Goal: Complete application form

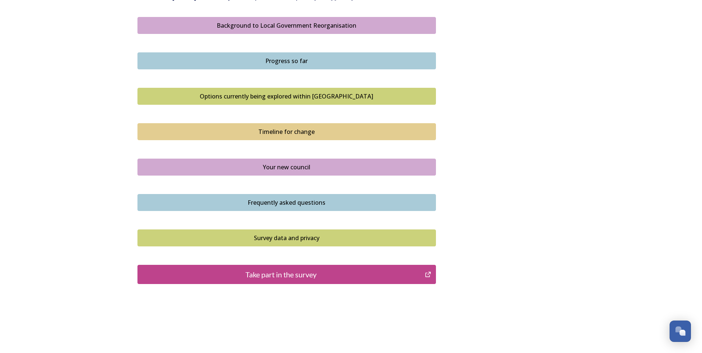
scroll to position [441, 0]
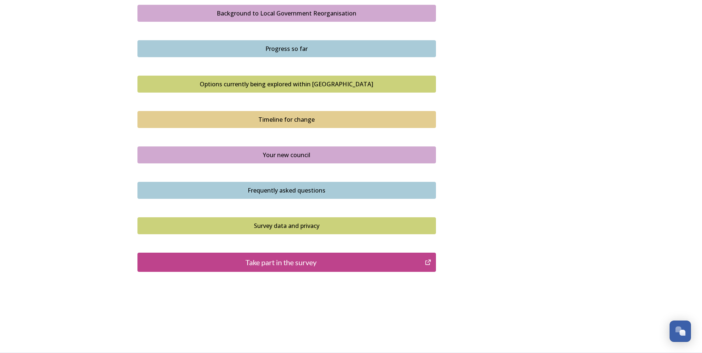
click at [411, 263] on div "Take part in the survey" at bounding box center [282, 262] width 280 height 11
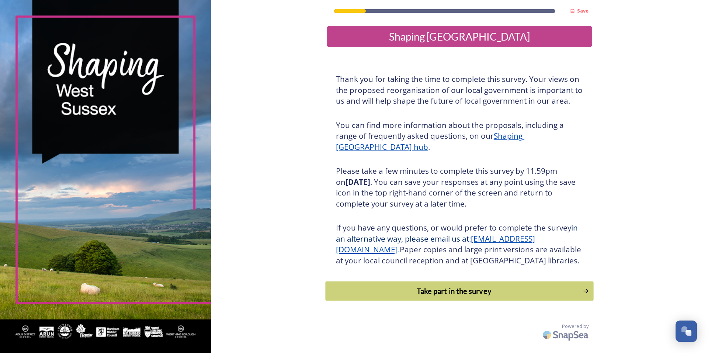
click at [432, 296] on div "Take part in the survey" at bounding box center [453, 290] width 249 height 11
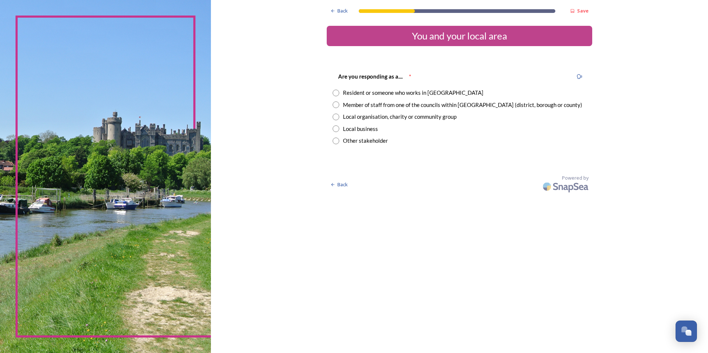
click at [337, 90] on input "radio" at bounding box center [336, 93] width 7 height 7
radio input "true"
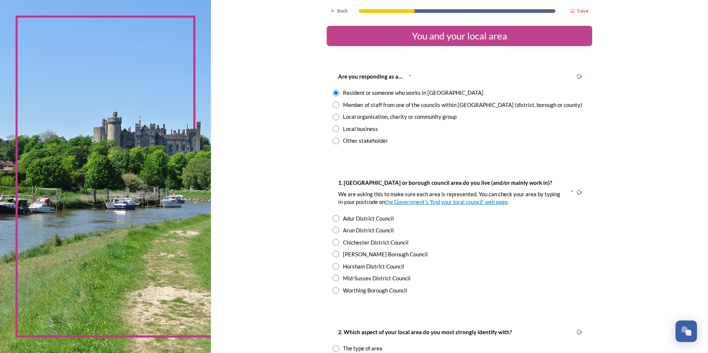
click at [333, 229] on input "radio" at bounding box center [336, 230] width 7 height 7
radio input "true"
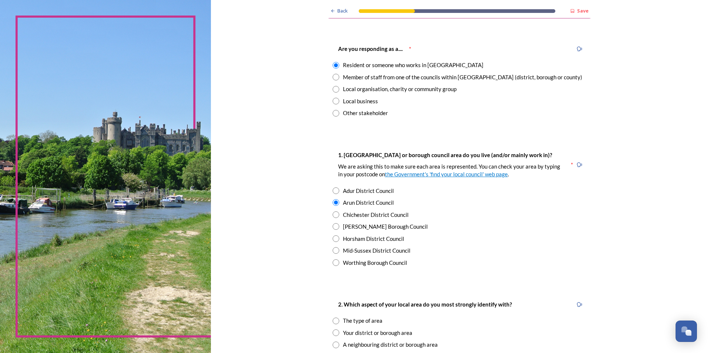
scroll to position [111, 0]
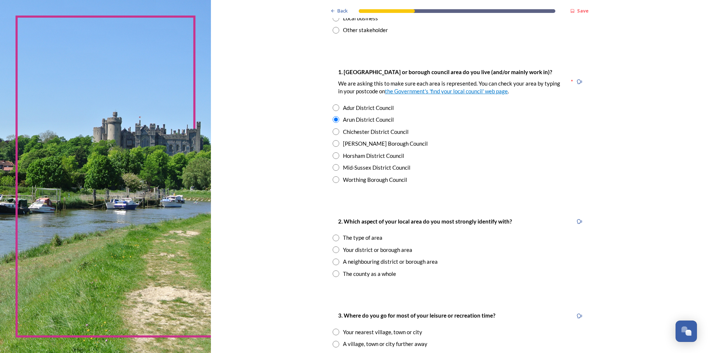
click at [333, 246] on div "Your district or borough area" at bounding box center [460, 250] width 254 height 8
radio input "true"
drag, startPoint x: 332, startPoint y: 271, endPoint x: 341, endPoint y: 270, distance: 9.2
click at [333, 271] on input "radio" at bounding box center [336, 273] width 7 height 7
radio input "true"
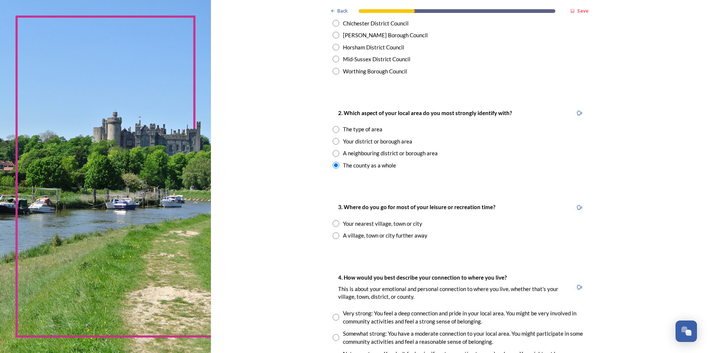
scroll to position [221, 0]
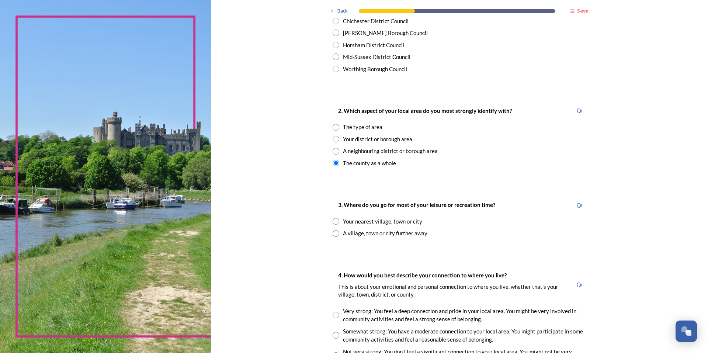
click at [333, 219] on input "radio" at bounding box center [336, 221] width 7 height 7
radio input "true"
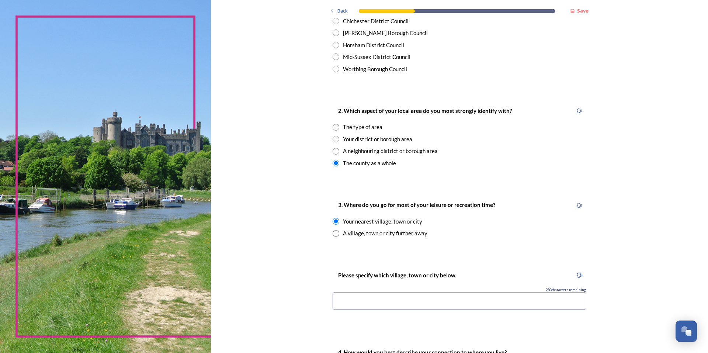
click at [354, 297] on input at bounding box center [460, 300] width 254 height 17
click at [333, 231] on input "radio" at bounding box center [336, 233] width 7 height 7
radio input "true"
click at [350, 302] on input at bounding box center [460, 300] width 254 height 17
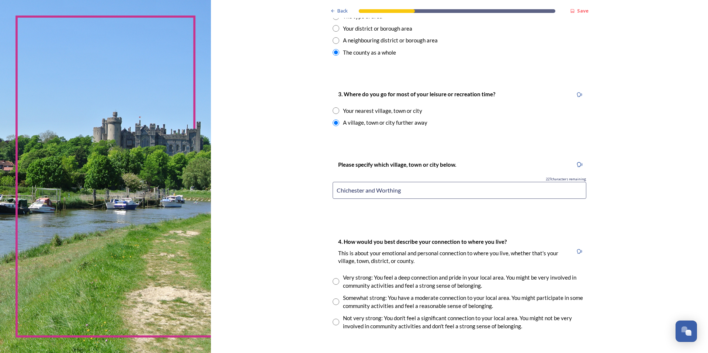
scroll to position [369, 0]
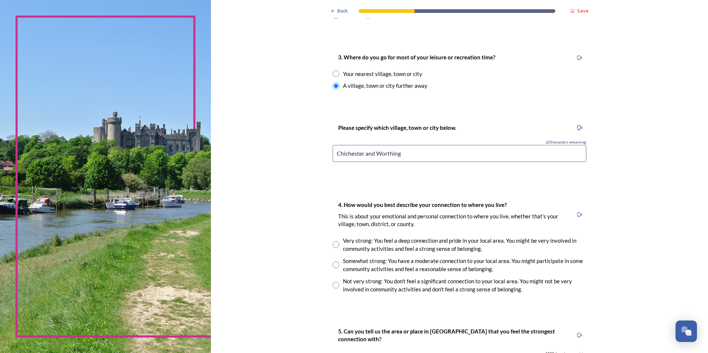
type input "Chichester and Worthing"
click at [333, 244] on input "radio" at bounding box center [336, 244] width 7 height 7
radio input "true"
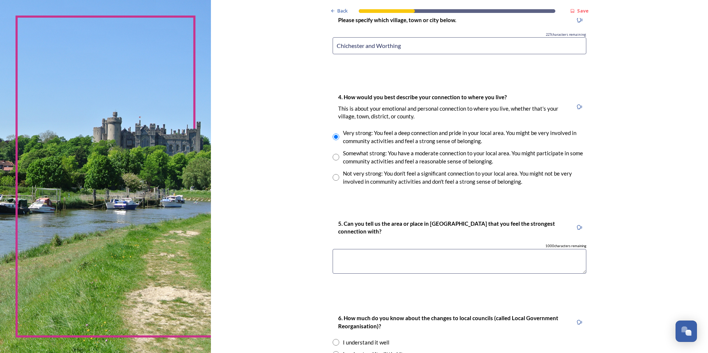
scroll to position [479, 0]
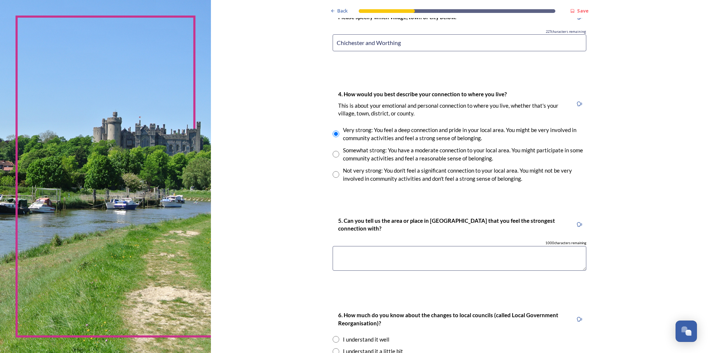
click at [468, 253] on textarea at bounding box center [460, 258] width 254 height 25
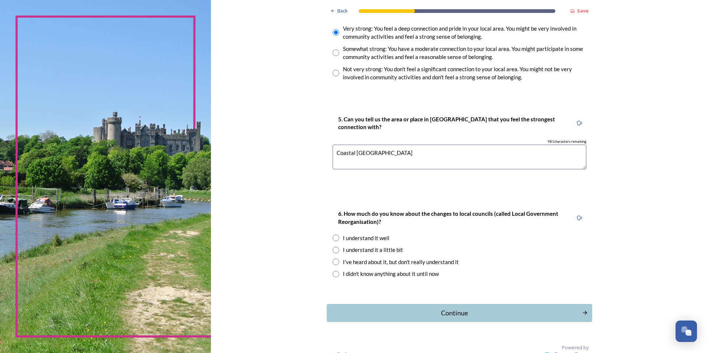
scroll to position [590, 0]
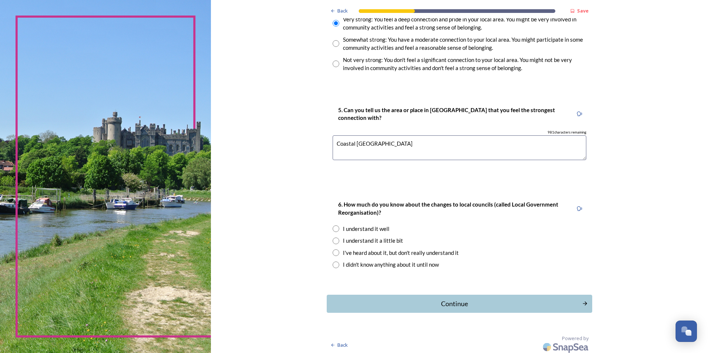
type textarea "Coastal West Sussex"
click at [334, 228] on input "radio" at bounding box center [336, 228] width 7 height 7
radio input "true"
click at [439, 299] on div "Continue" at bounding box center [454, 304] width 250 height 10
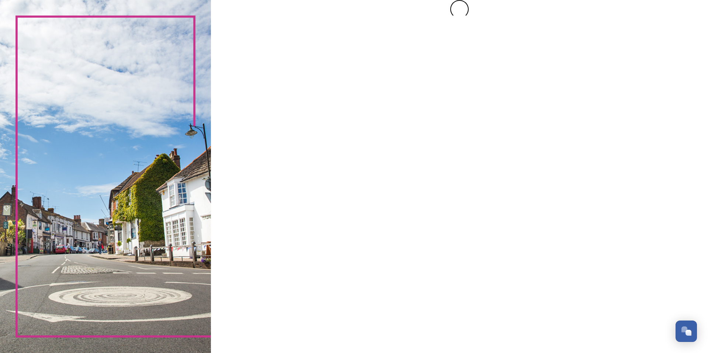
scroll to position [0, 0]
